Goal: Task Accomplishment & Management: Use online tool/utility

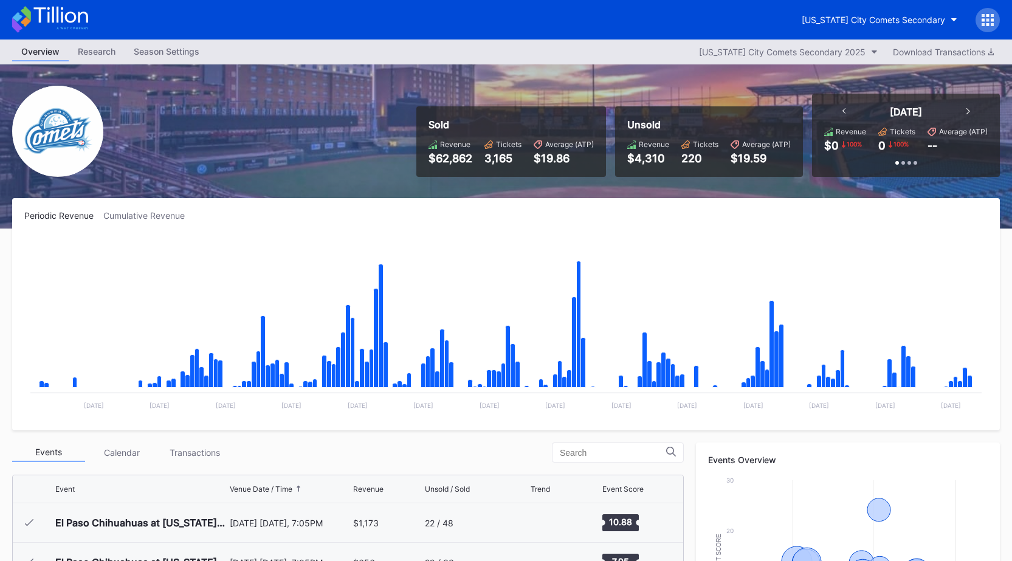
scroll to position [2564, 0]
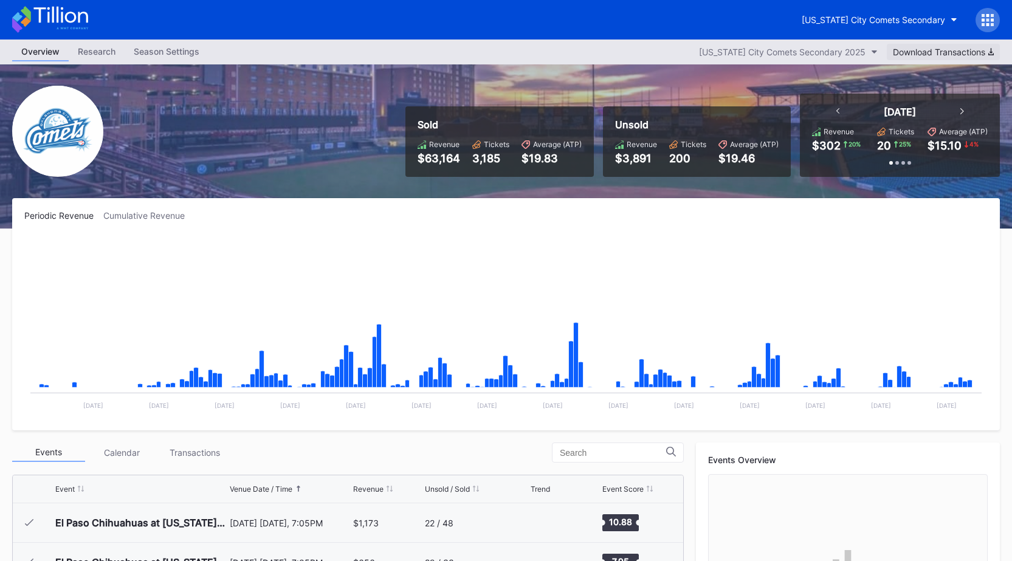
click at [919, 49] on div "Download Transactions" at bounding box center [943, 52] width 101 height 10
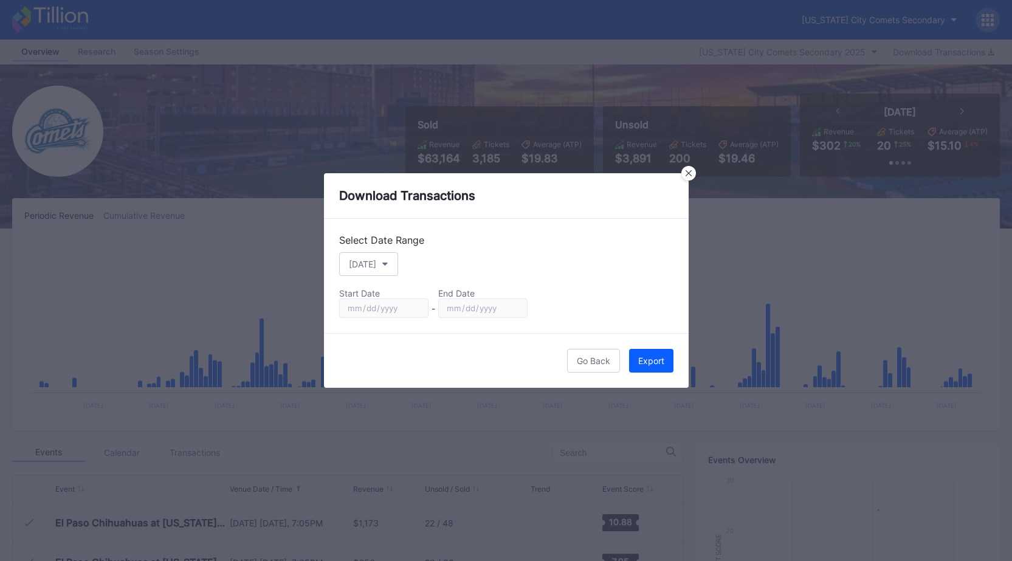
scroll to position [2564, 0]
click at [384, 259] on button "[DATE]" at bounding box center [368, 264] width 59 height 24
click at [368, 411] on div "Custom" at bounding box center [363, 410] width 30 height 10
click at [414, 306] on input "[DATE]" at bounding box center [383, 307] width 89 height 19
type input "[DATE]"
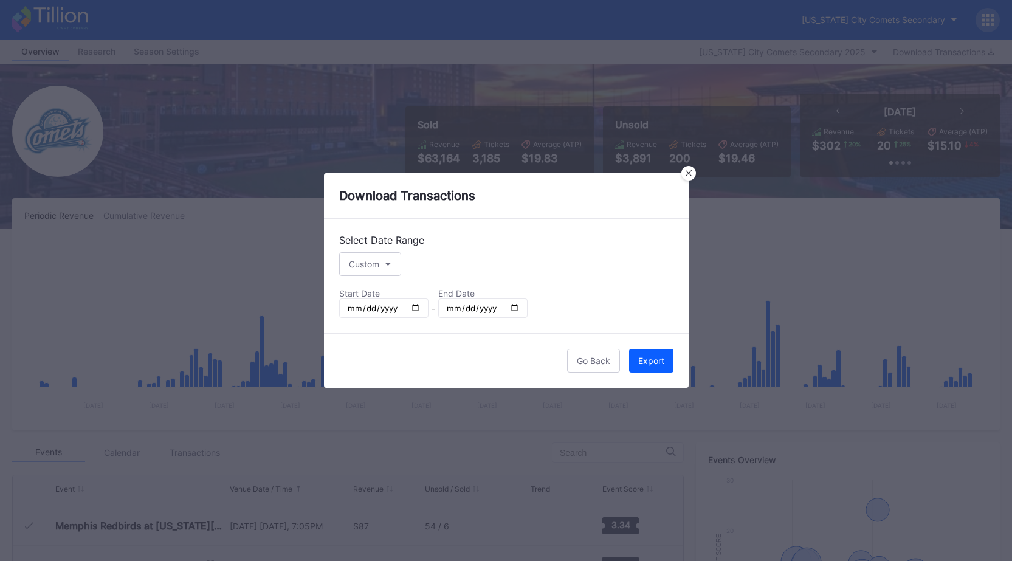
click at [509, 307] on input "[DATE]" at bounding box center [482, 307] width 89 height 19
type input "[DATE]"
click at [640, 363] on div "Export" at bounding box center [651, 360] width 26 height 10
